Goal: Information Seeking & Learning: Compare options

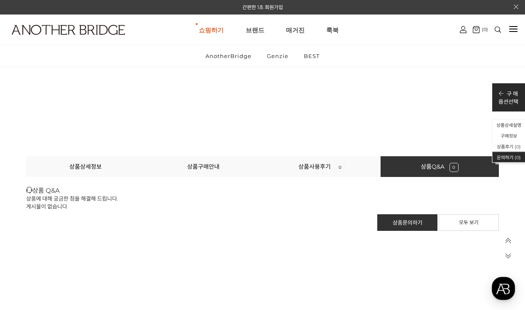
scroll to position [6396, 0]
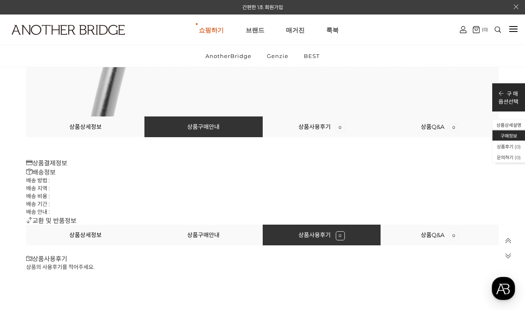
click at [68, 129] on li "상품상세정보" at bounding box center [85, 127] width 118 height 21
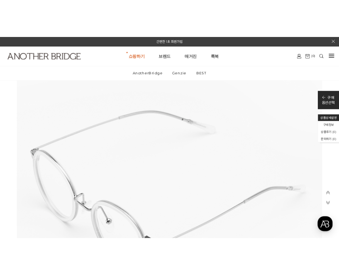
scroll to position [2443, 0]
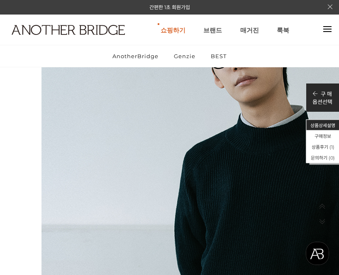
scroll to position [687, 0]
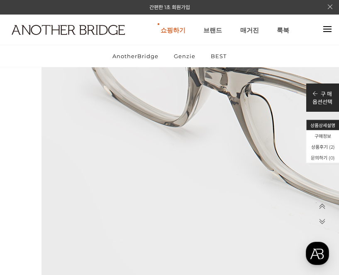
scroll to position [4282, 0]
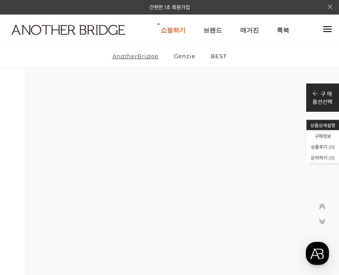
scroll to position [1125, 0]
